Goal: Task Accomplishment & Management: Use online tool/utility

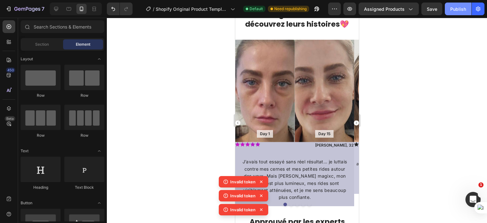
click at [455, 12] on div "Publish" at bounding box center [458, 9] width 16 height 7
click at [458, 3] on button "Publish" at bounding box center [457, 9] width 27 height 13
click at [460, 3] on button "Publish" at bounding box center [457, 9] width 27 height 13
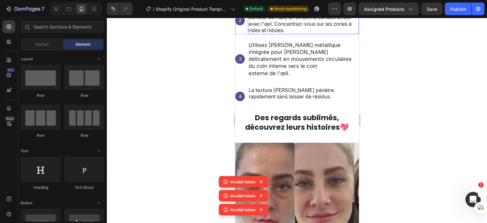
scroll to position [388, 0]
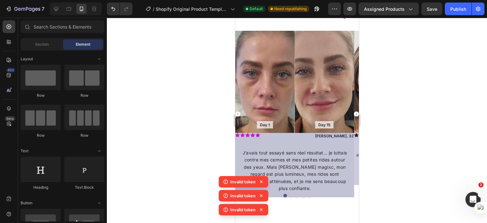
drag, startPoint x: 250, startPoint y: 197, endPoint x: 246, endPoint y: 192, distance: 6.3
click at [250, 196] on p "Invalid token" at bounding box center [242, 195] width 25 height 6
click at [238, 182] on p "Invalid token" at bounding box center [242, 181] width 25 height 6
drag, startPoint x: 245, startPoint y: 209, endPoint x: 240, endPoint y: 198, distance: 11.9
click at [245, 207] on p "Invalid token" at bounding box center [242, 209] width 25 height 6
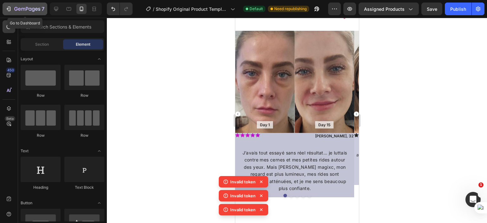
click at [11, 9] on icon "button" at bounding box center [8, 9] width 6 height 6
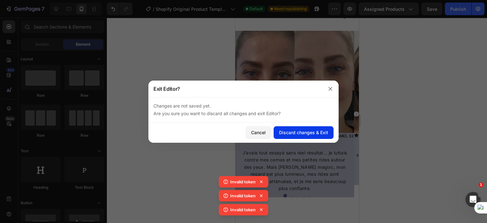
click at [302, 130] on div "Discard changes & Exit" at bounding box center [303, 132] width 49 height 7
